Goal: Information Seeking & Learning: Learn about a topic

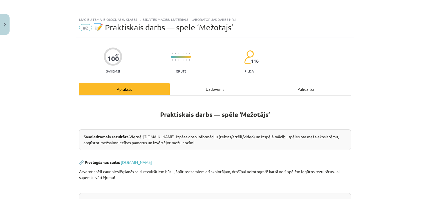
scroll to position [112, 0]
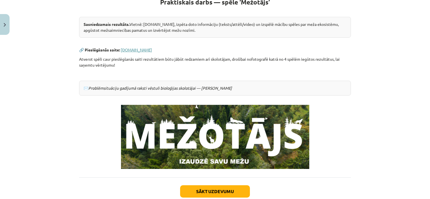
click at [142, 51] on link "www.mezotajs.lv" at bounding box center [136, 49] width 31 height 5
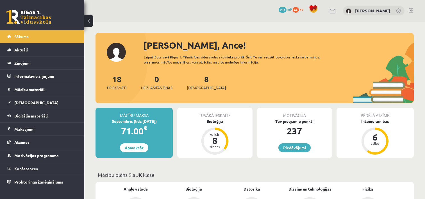
scroll to position [56, 0]
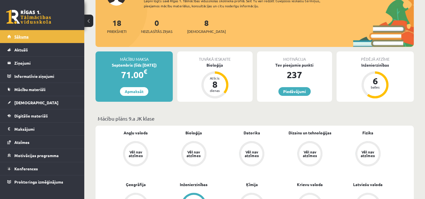
click at [21, 36] on span "Sākums" at bounding box center [21, 36] width 14 height 5
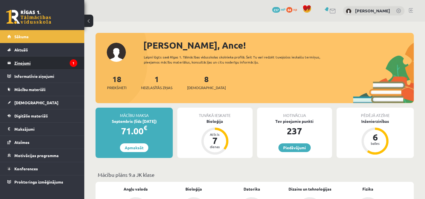
click at [28, 63] on legend "Ziņojumi 1" at bounding box center [45, 63] width 63 height 13
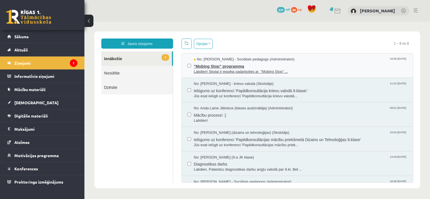
click at [210, 64] on span ""Mobing Stop" programma" at bounding box center [300, 65] width 213 height 7
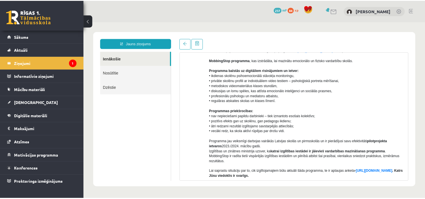
scroll to position [56, 0]
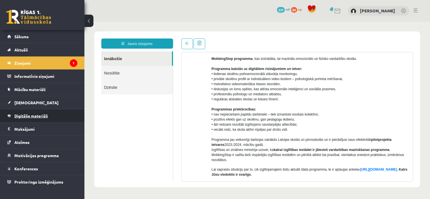
click at [24, 115] on span "Digitālie materiāli" at bounding box center [30, 115] width 33 height 5
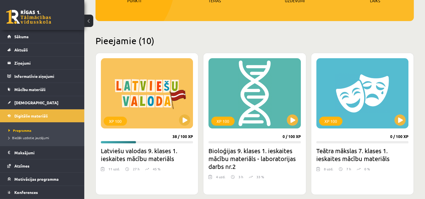
scroll to position [112, 0]
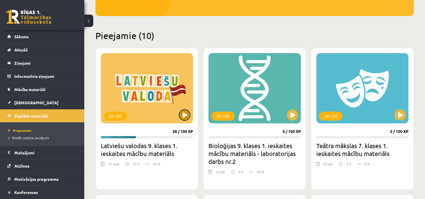
click at [188, 112] on button at bounding box center [184, 114] width 11 height 11
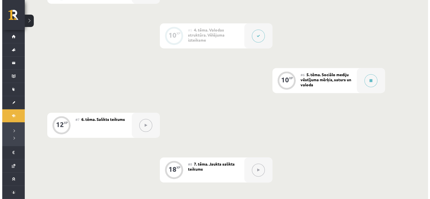
scroll to position [309, 0]
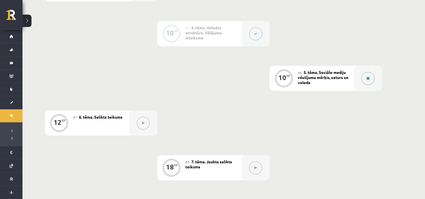
click at [368, 77] on icon at bounding box center [368, 78] width 3 height 3
